Goal: Check status

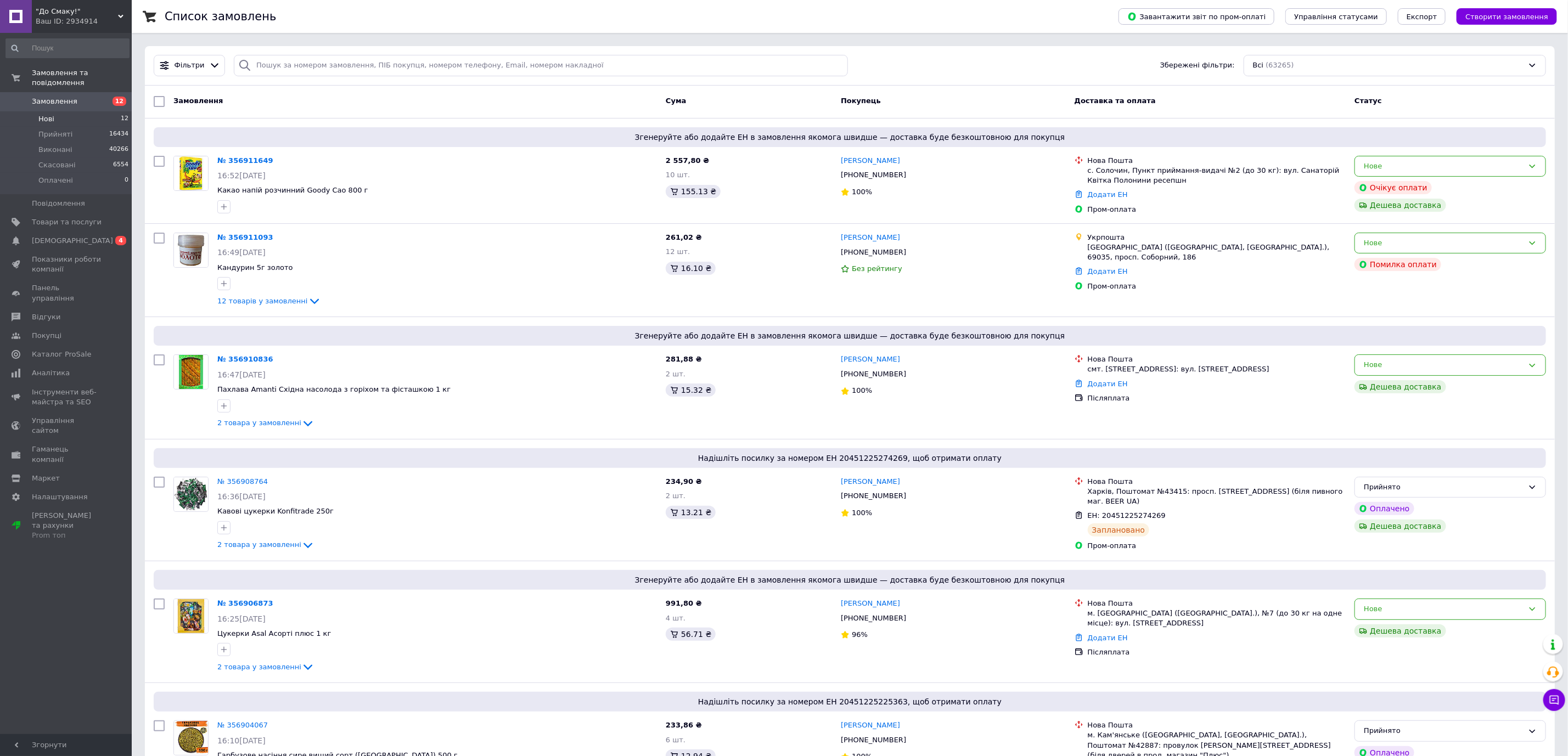
click at [46, 114] on span "Нові" at bounding box center [46, 119] width 16 height 10
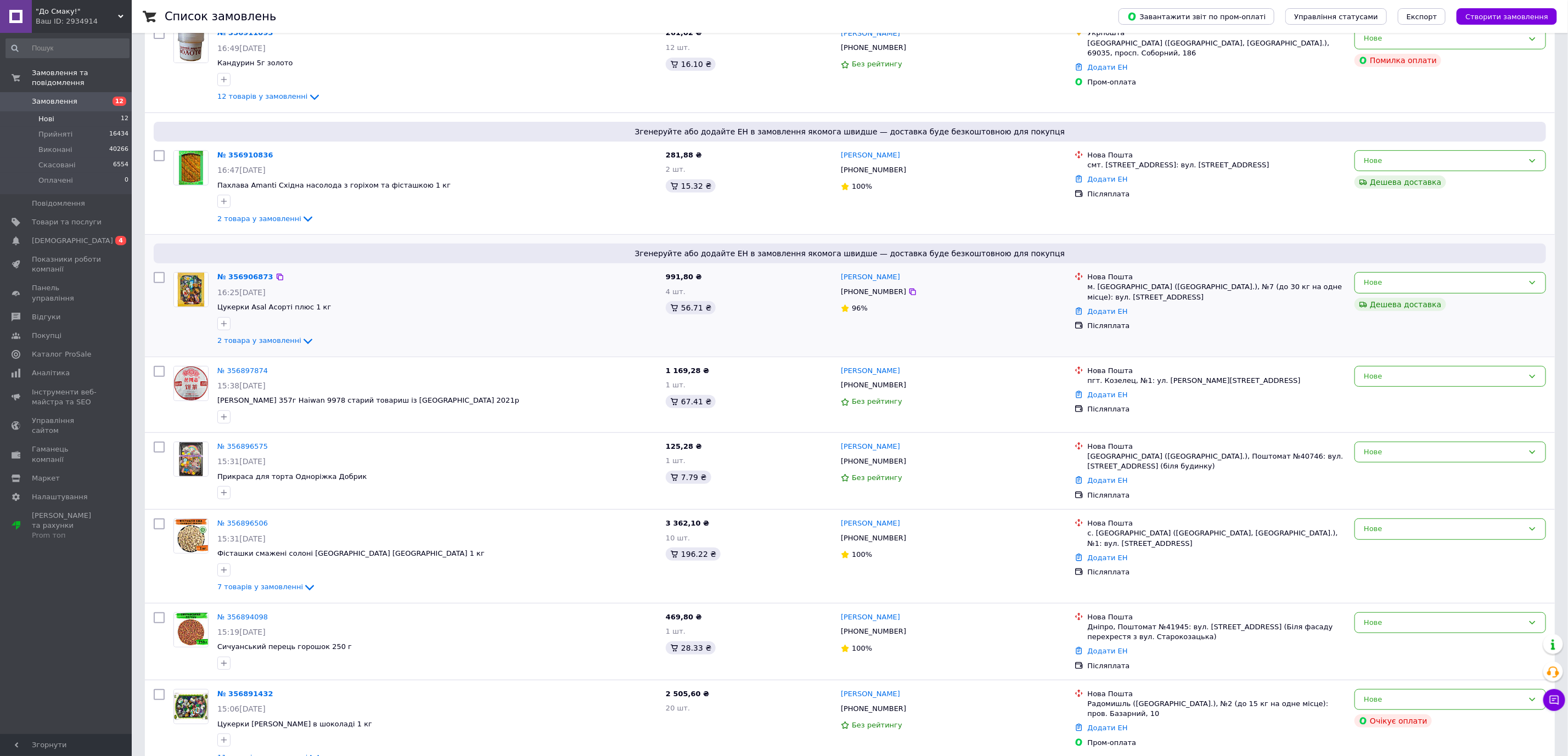
scroll to position [247, 0]
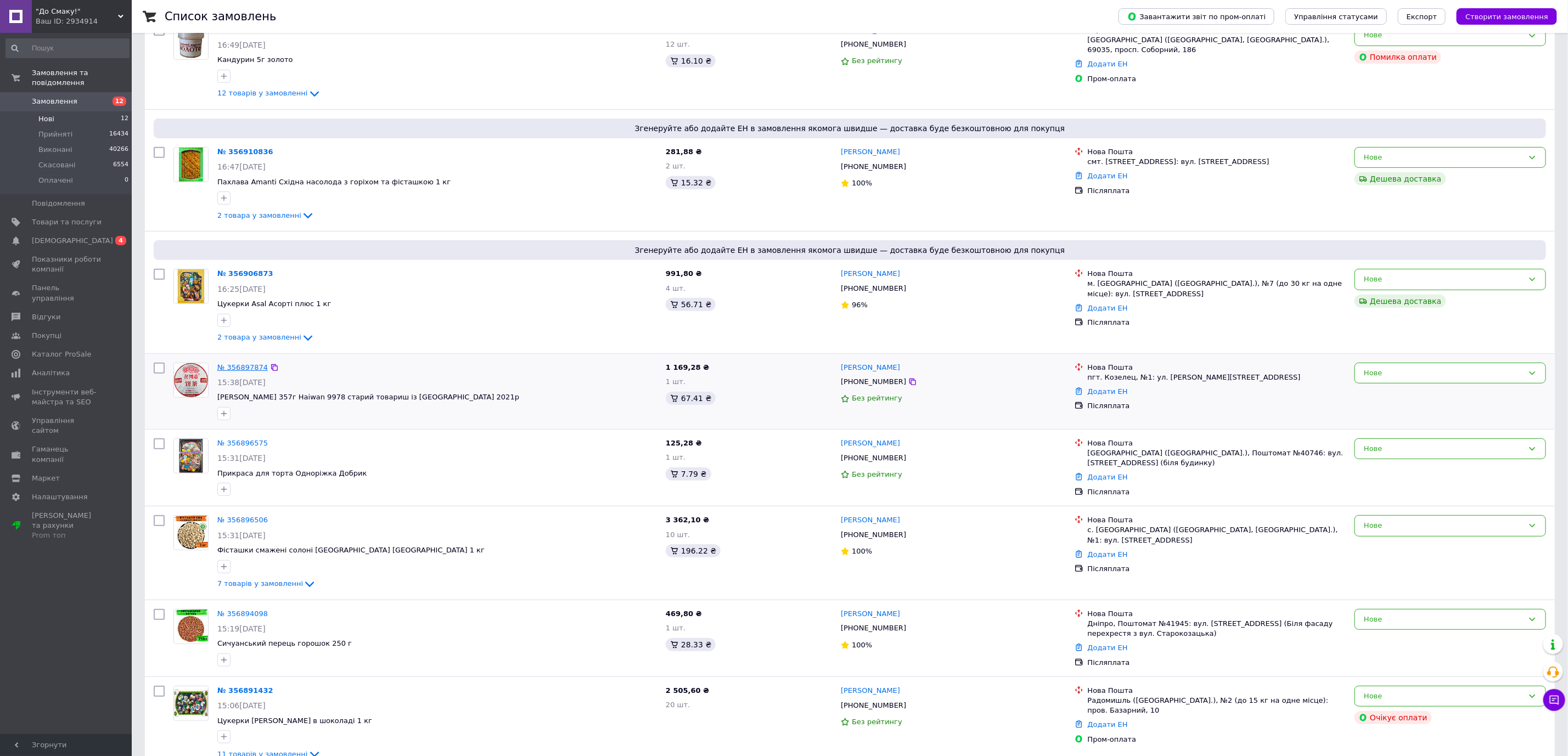
click at [247, 368] on link "№ 356897874" at bounding box center [242, 367] width 50 height 8
